Goal: Information Seeking & Learning: Learn about a topic

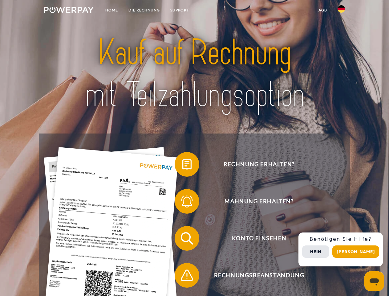
click at [69, 11] on img at bounding box center [69, 10] width 50 height 6
click at [341, 11] on img at bounding box center [341, 8] width 7 height 7
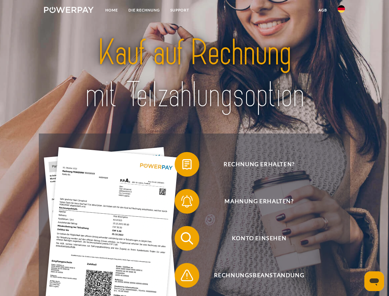
click at [322, 10] on link "agb" at bounding box center [322, 10] width 19 height 11
click at [182, 165] on span at bounding box center [177, 164] width 31 height 31
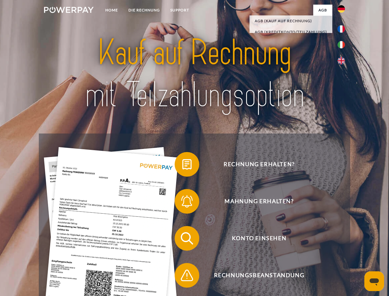
click at [182, 202] on span at bounding box center [177, 201] width 31 height 31
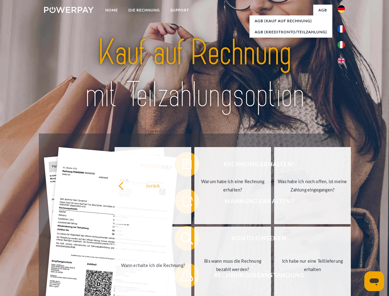
click at [194, 239] on link "Bis wann muss die Rechnung bezahlt werden?" at bounding box center [232, 264] width 77 height 77
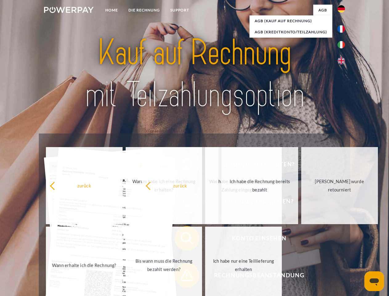
click at [182, 276] on span at bounding box center [177, 275] width 31 height 31
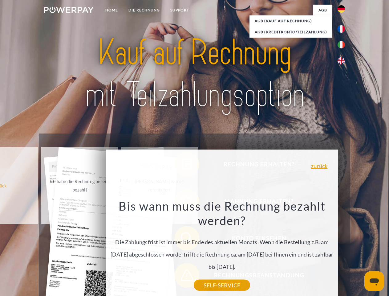
click at [343, 249] on div "Rechnung erhalten? Mahnung erhalten? Konto einsehen" at bounding box center [194, 256] width 311 height 246
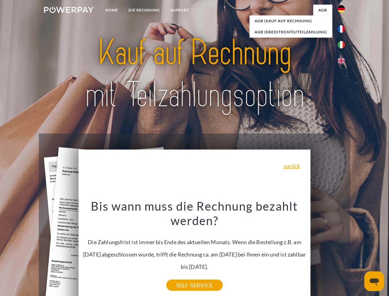
click at [328, 250] on span "Konto einsehen" at bounding box center [259, 238] width 151 height 25
click at [358, 251] on header "Home DIE RECHNUNG SUPPORT" at bounding box center [194, 212] width 389 height 425
